Goal: Use online tool/utility: Utilize a website feature to perform a specific function

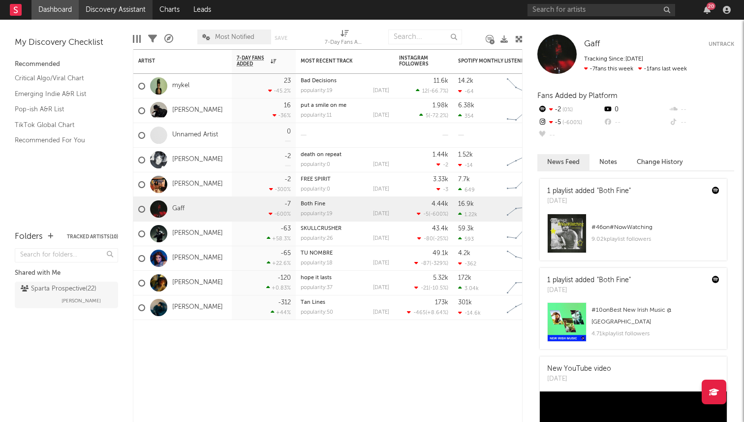
click at [125, 11] on link "Discovery Assistant" at bounding box center [116, 10] width 74 height 20
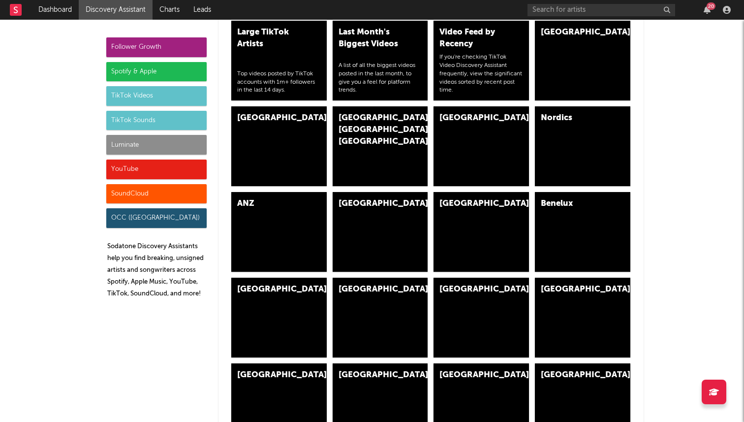
scroll to position [2533, 0]
